Goal: Navigation & Orientation: Find specific page/section

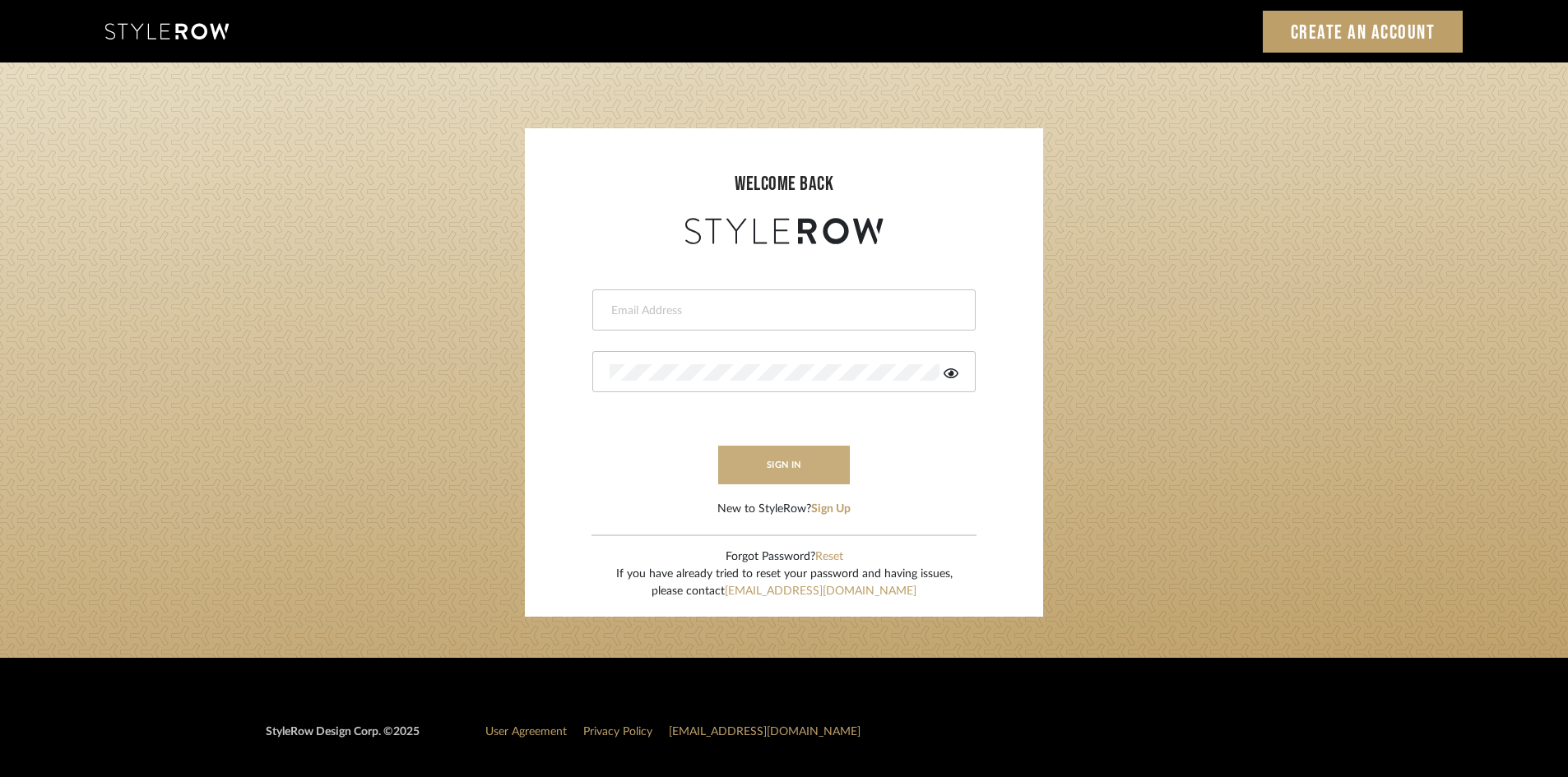
type input "ksears@morgantewilson.com"
click at [826, 468] on button "sign in" at bounding box center [784, 465] width 131 height 38
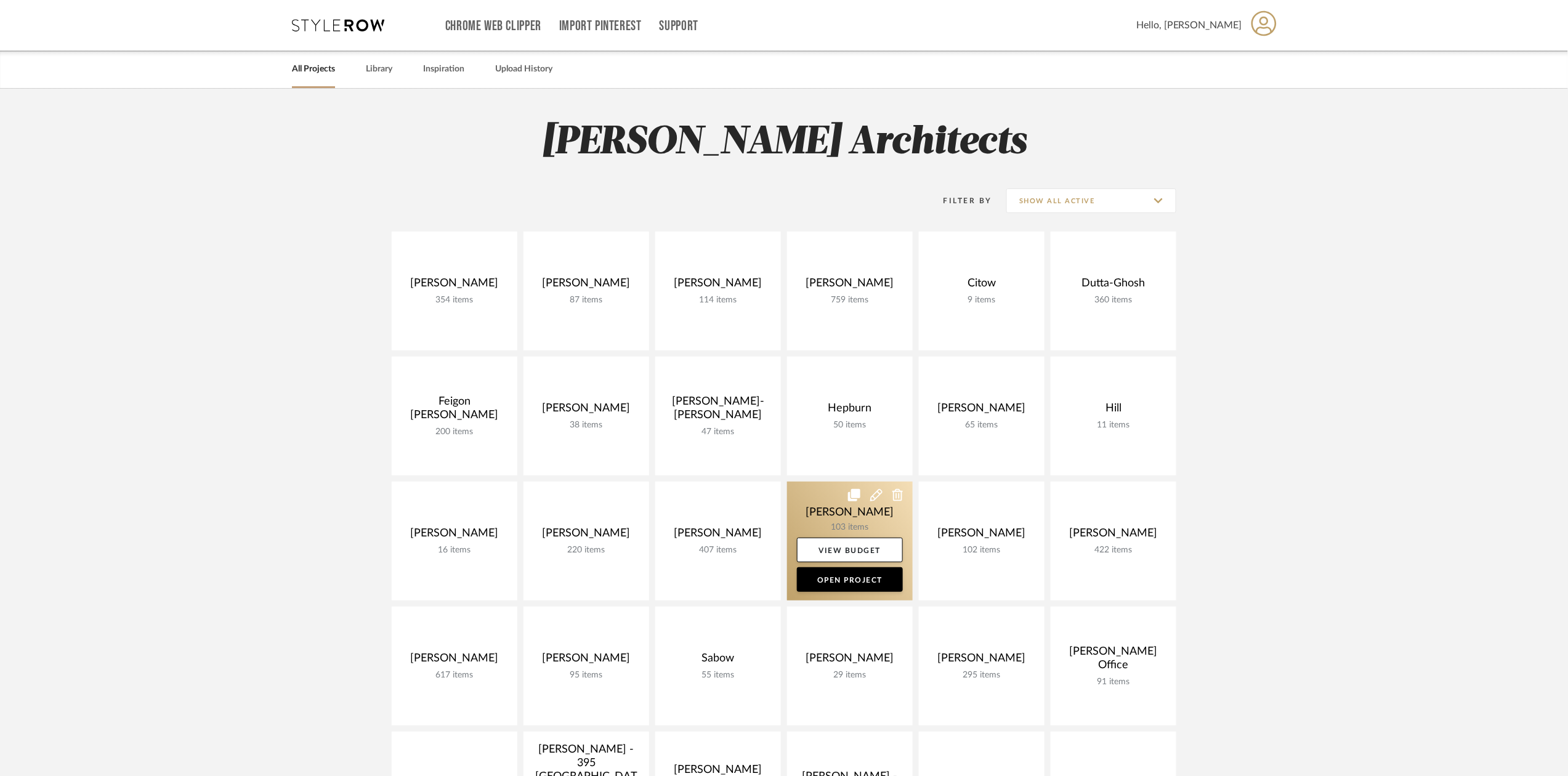
scroll to position [163, 0]
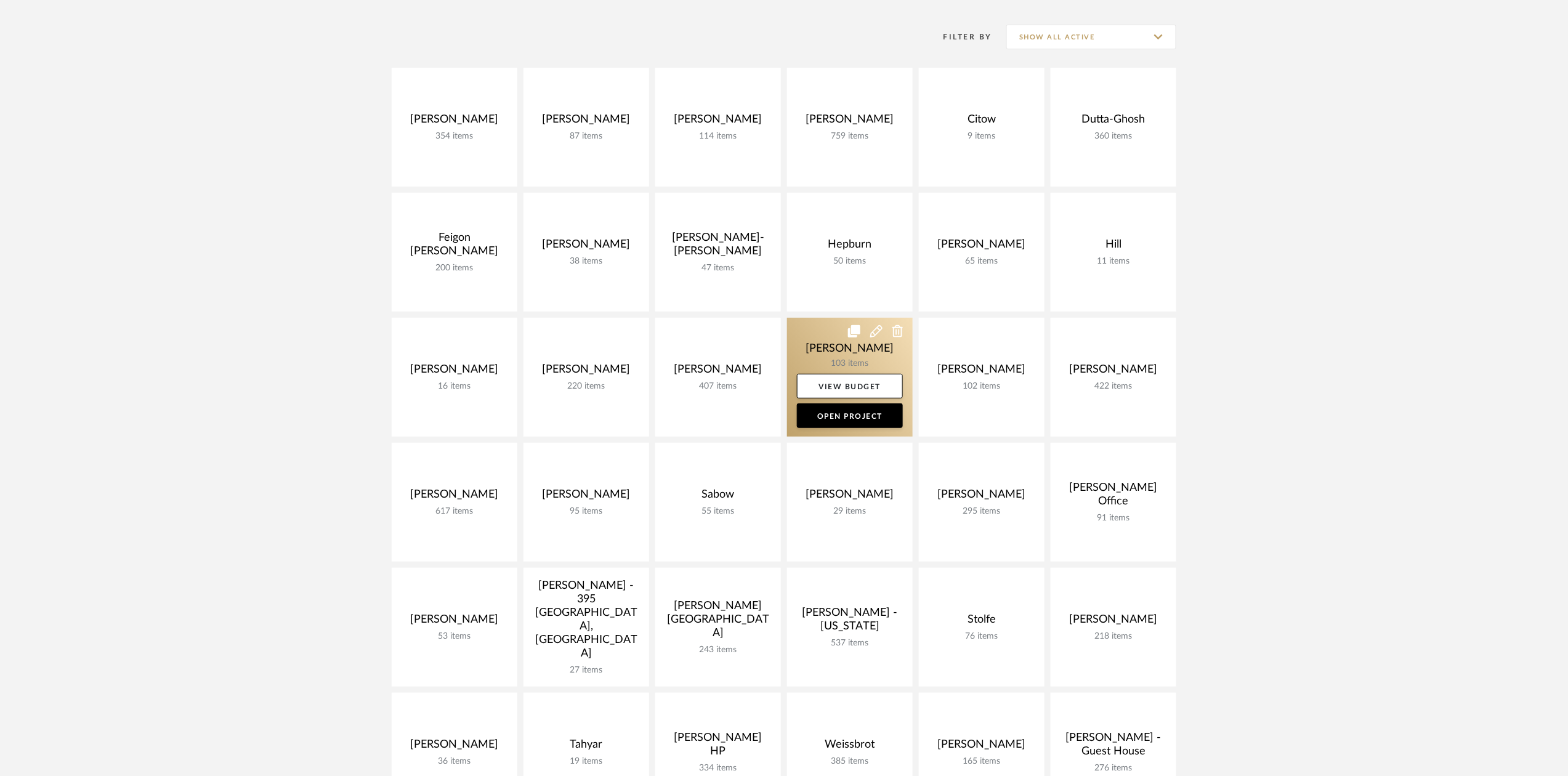
click at [837, 357] on link at bounding box center [849, 377] width 126 height 119
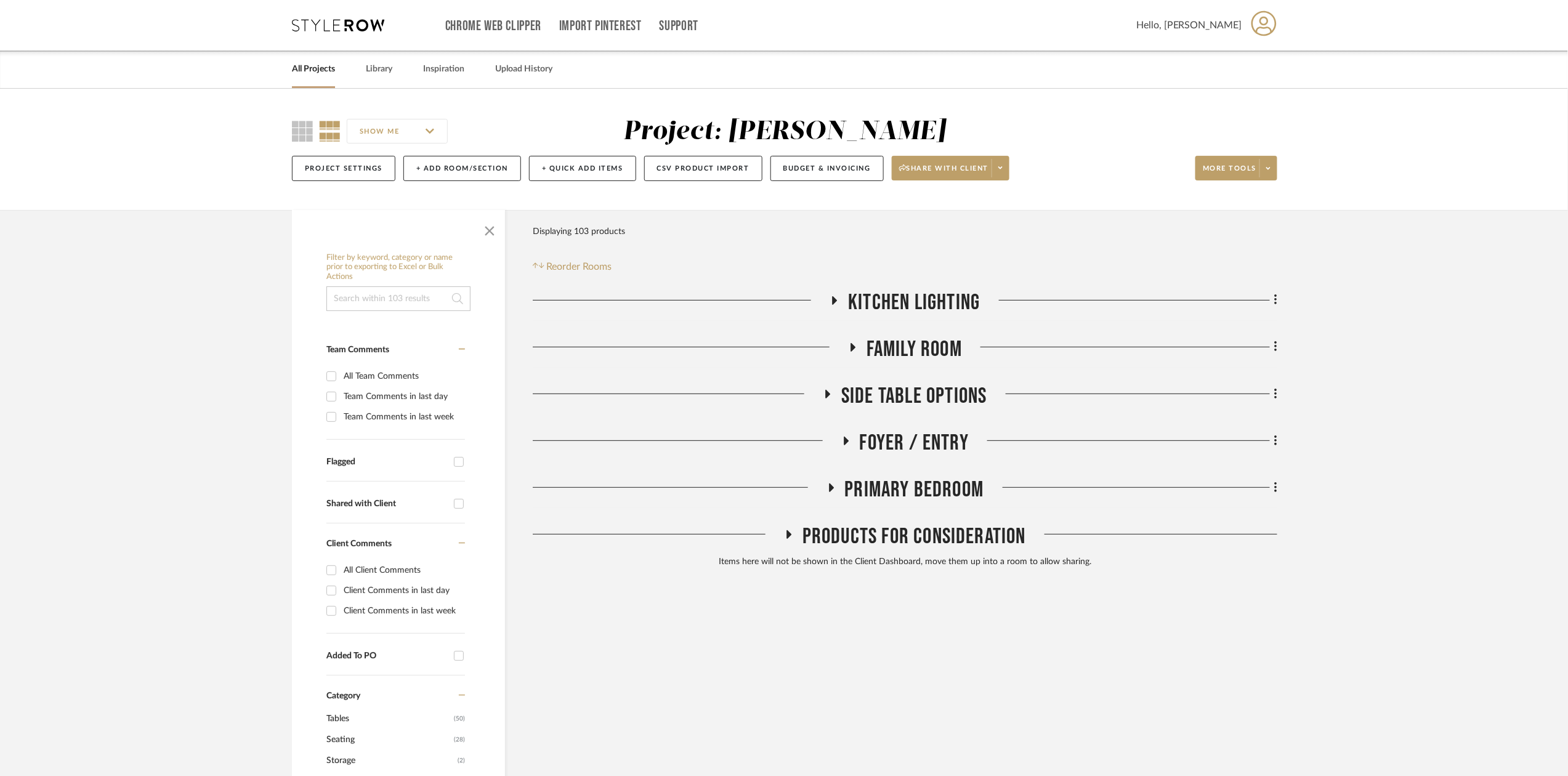
click at [910, 360] on span "Family Room" at bounding box center [915, 349] width 95 height 27
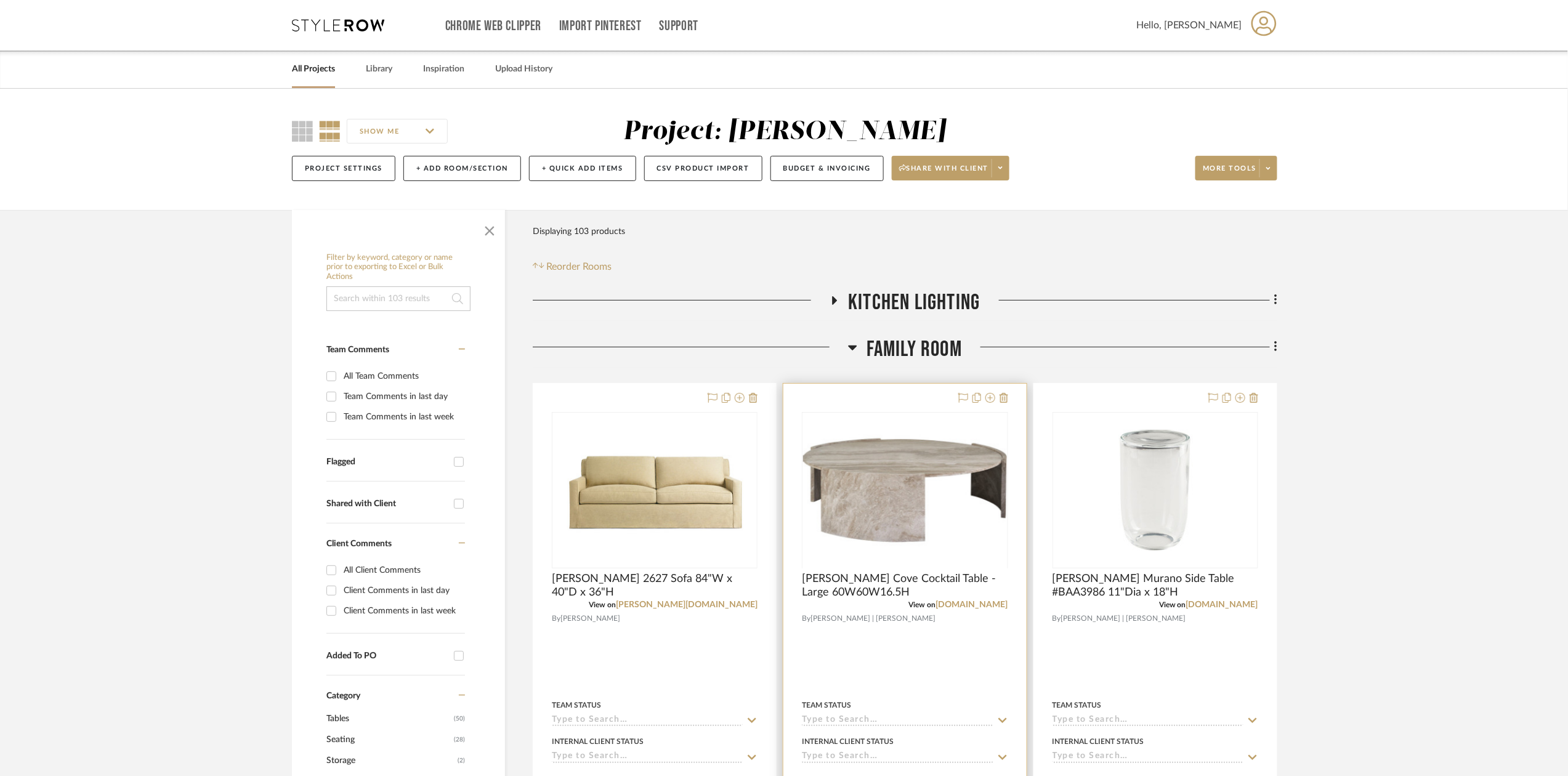
scroll to position [82, 0]
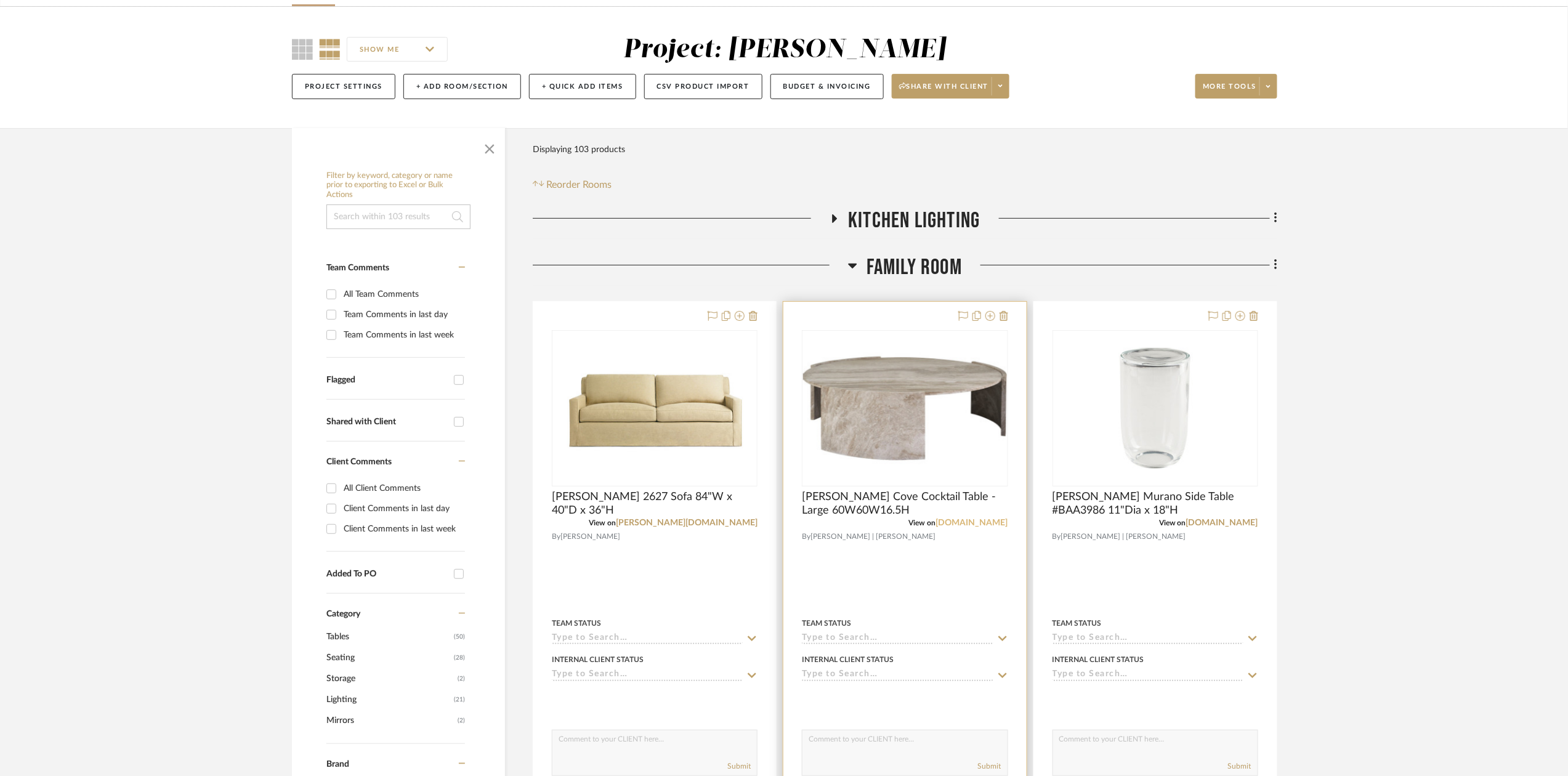
click at [964, 525] on link "bakerfurniture.com" at bounding box center [972, 523] width 72 height 8
